Goal: Find specific page/section: Find specific page/section

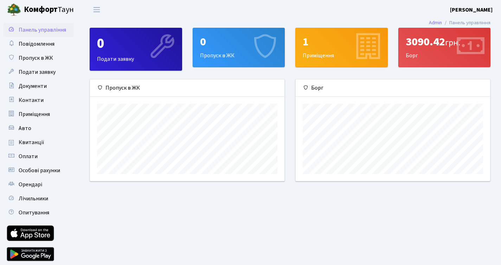
scroll to position [102, 194]
click at [411, 43] on div "3090.42 грн." at bounding box center [444, 41] width 78 height 13
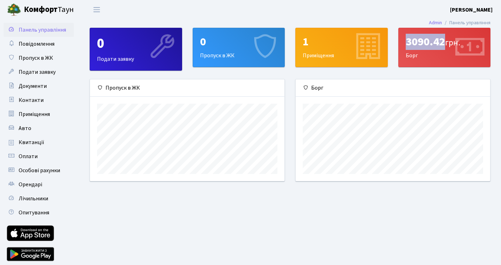
click at [411, 43] on div "3090.42 грн." at bounding box center [444, 41] width 78 height 13
click at [32, 62] on span "Пропуск в ЖК" at bounding box center [36, 58] width 34 height 8
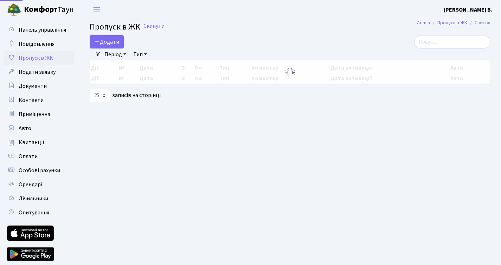
select select "25"
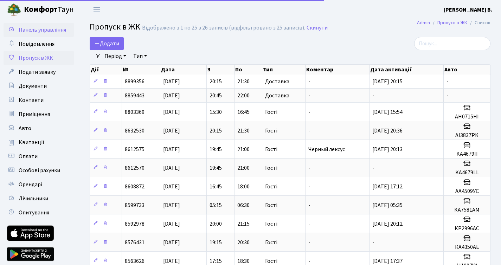
click at [44, 35] on link "Панель управління" at bounding box center [39, 30] width 70 height 14
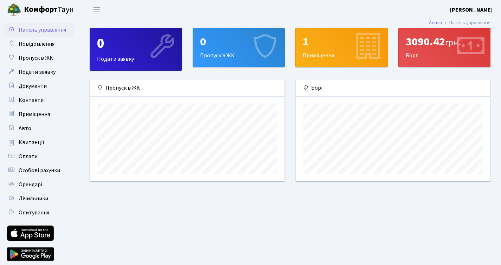
scroll to position [102, 194]
